Goal: Obtain resource: Obtain resource

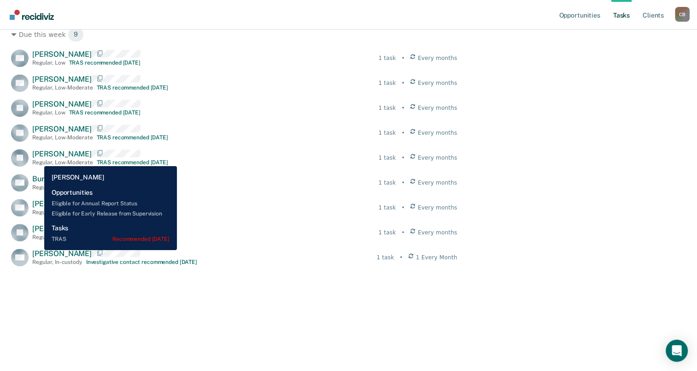
scroll to position [727, 0]
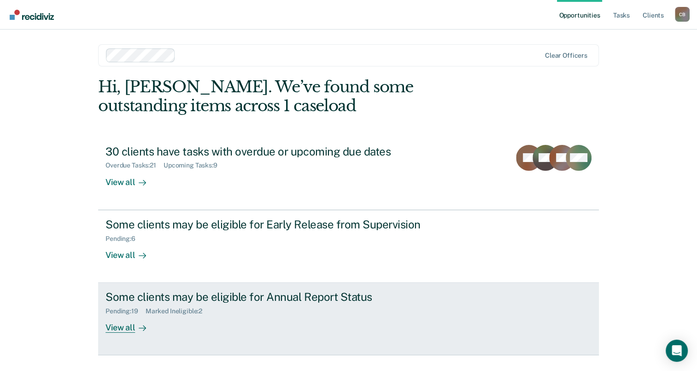
click at [123, 328] on div "View all" at bounding box center [132, 324] width 52 height 18
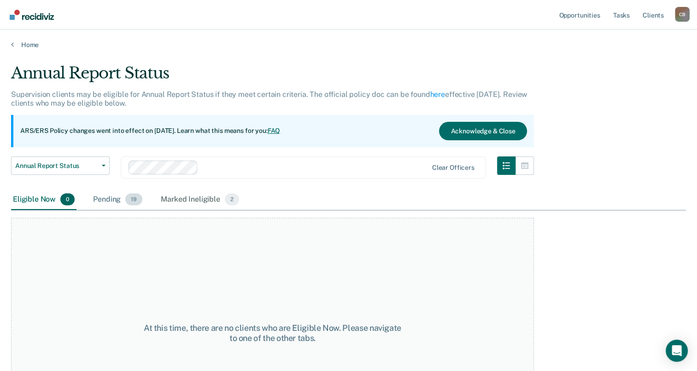
click at [103, 197] on div "Pending 19" at bounding box center [117, 199] width 53 height 20
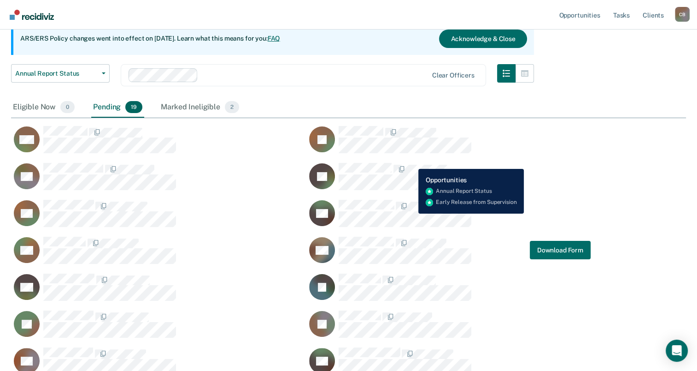
scroll to position [92, 0]
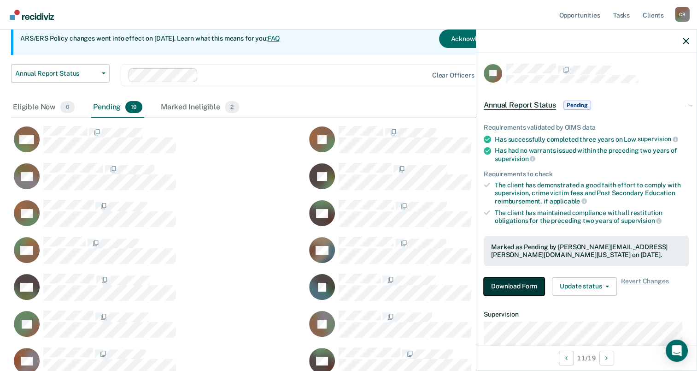
click at [532, 282] on button "Download Form" at bounding box center [514, 286] width 61 height 18
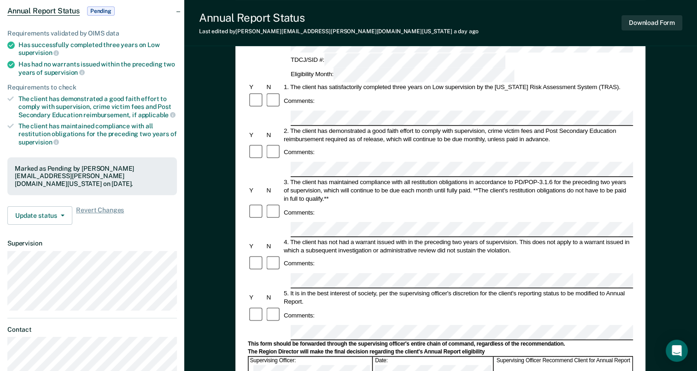
scroll to position [92, 0]
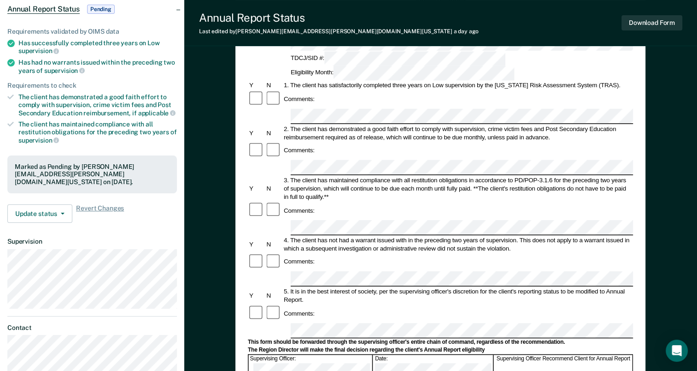
scroll to position [77, 0]
